Goal: Task Accomplishment & Management: Manage account settings

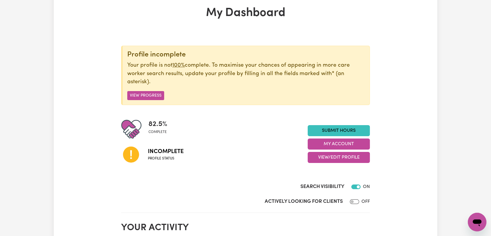
scroll to position [32, 0]
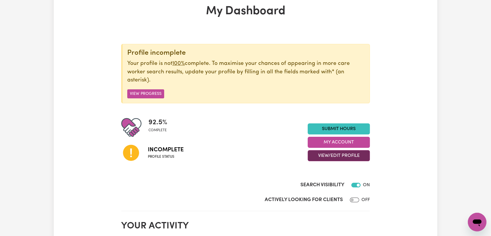
click at [344, 154] on button "View/Edit Profile" at bounding box center [339, 155] width 62 height 11
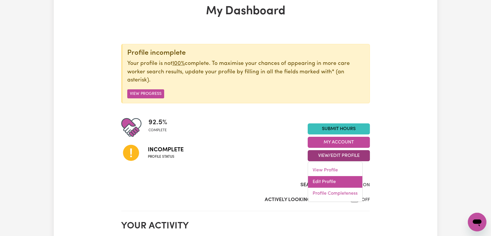
click at [336, 179] on link "Edit Profile" at bounding box center [335, 182] width 54 height 12
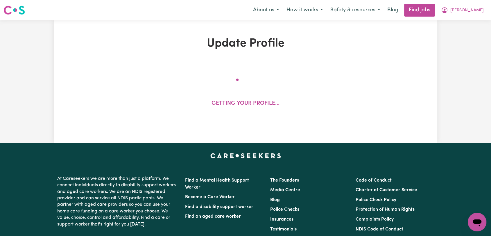
select select "[DEMOGRAPHIC_DATA]"
select select "Student Visa"
select select "Studying a healthcare related degree or qualification"
select select "42"
select select "50"
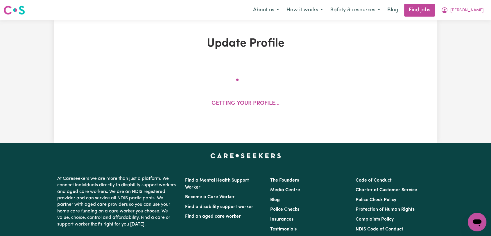
select select "60"
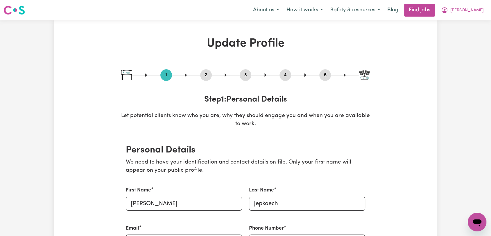
click at [209, 75] on button "2" at bounding box center [206, 75] width 12 height 8
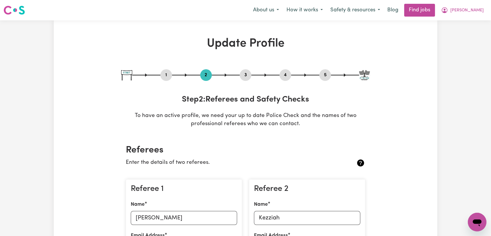
click at [162, 75] on button "1" at bounding box center [167, 75] width 12 height 8
select select "[DEMOGRAPHIC_DATA]"
select select "Student Visa"
select select "Studying a healthcare related degree or qualification"
select select "42"
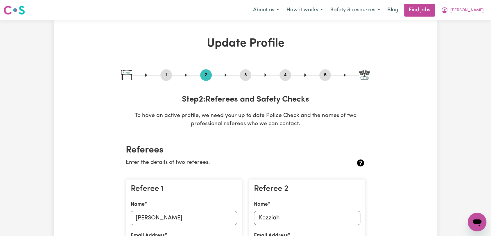
select select "50"
select select "60"
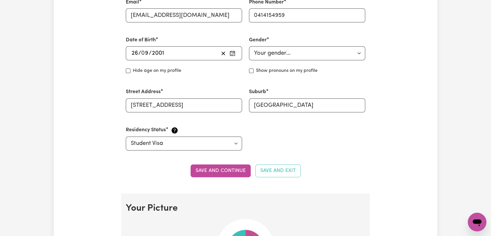
scroll to position [388, 0]
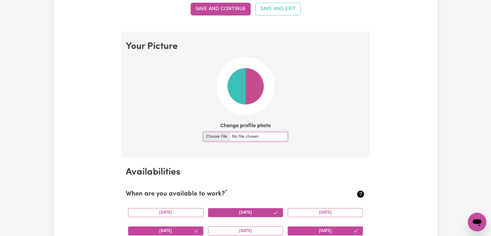
click at [212, 133] on input "Change profile photo" at bounding box center [246, 136] width 84 height 9
type input "C:\fakepath\[PERSON_NAME] - Picture.jpg"
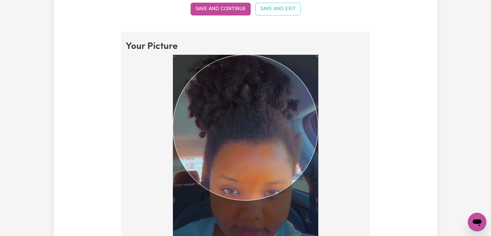
click at [333, 220] on div at bounding box center [246, 185] width 240 height 261
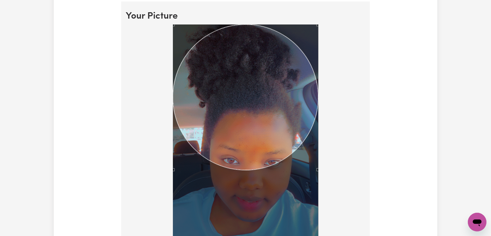
scroll to position [420, 0]
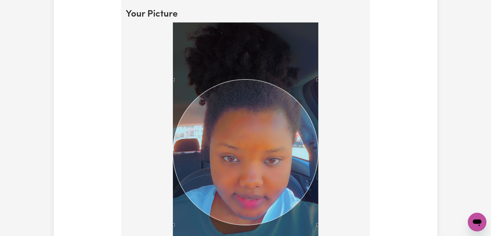
click at [270, 138] on div "Use the arrow keys to move the crop selection area" at bounding box center [245, 151] width 145 height 145
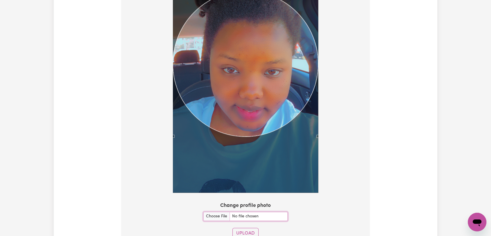
scroll to position [646, 0]
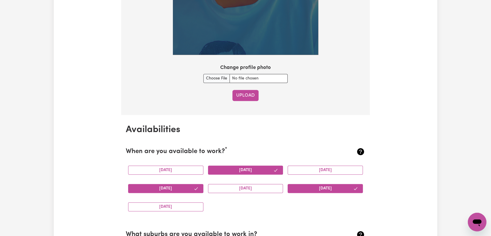
click at [242, 99] on button "Upload" at bounding box center [246, 95] width 26 height 11
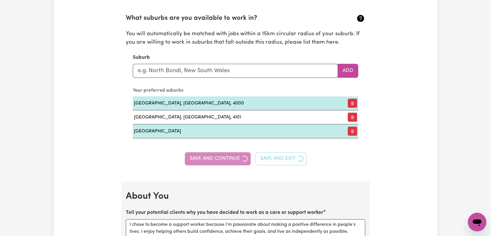
scroll to position [446, 0]
